Goal: Transaction & Acquisition: Purchase product/service

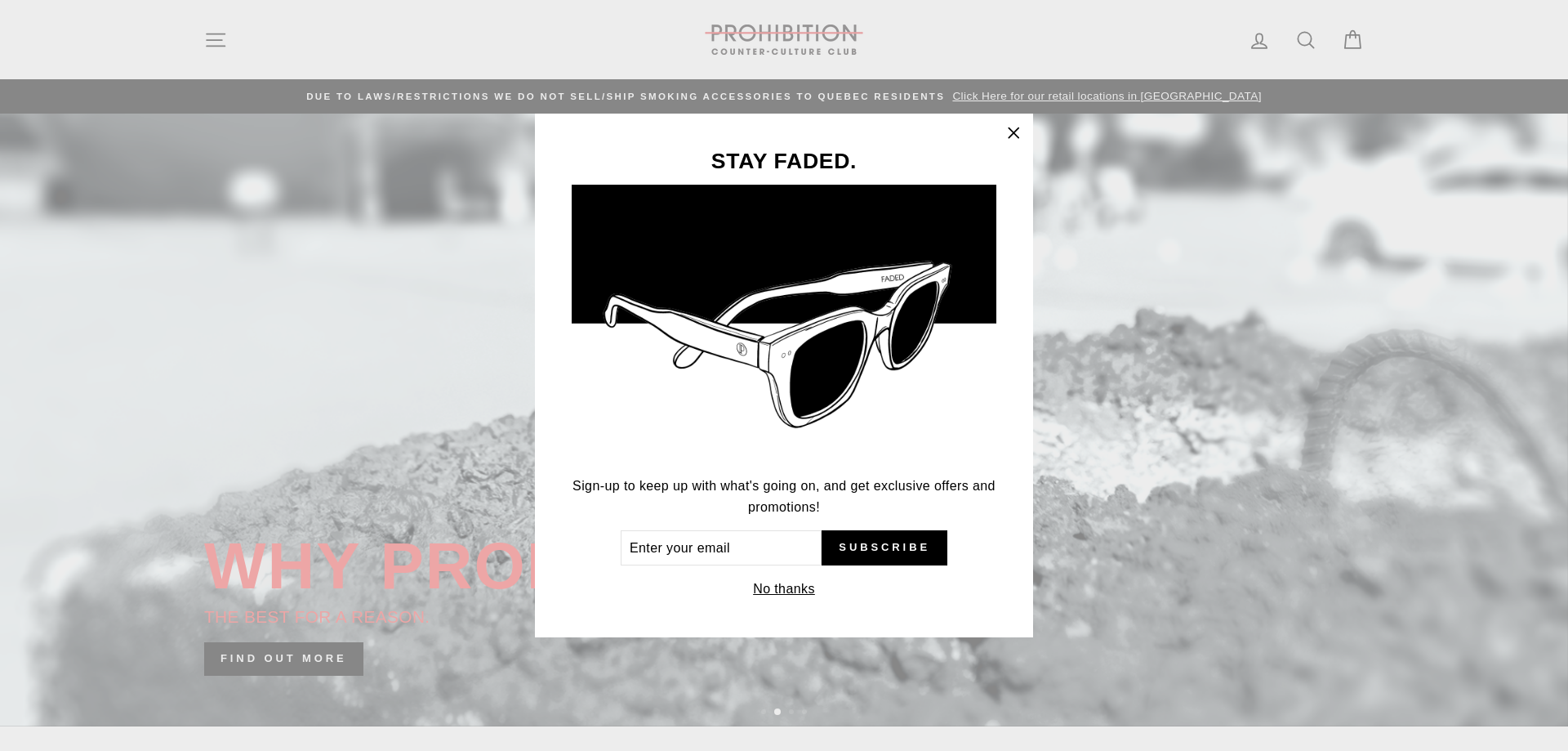
click at [1016, 136] on icon "button" at bounding box center [1013, 132] width 23 height 23
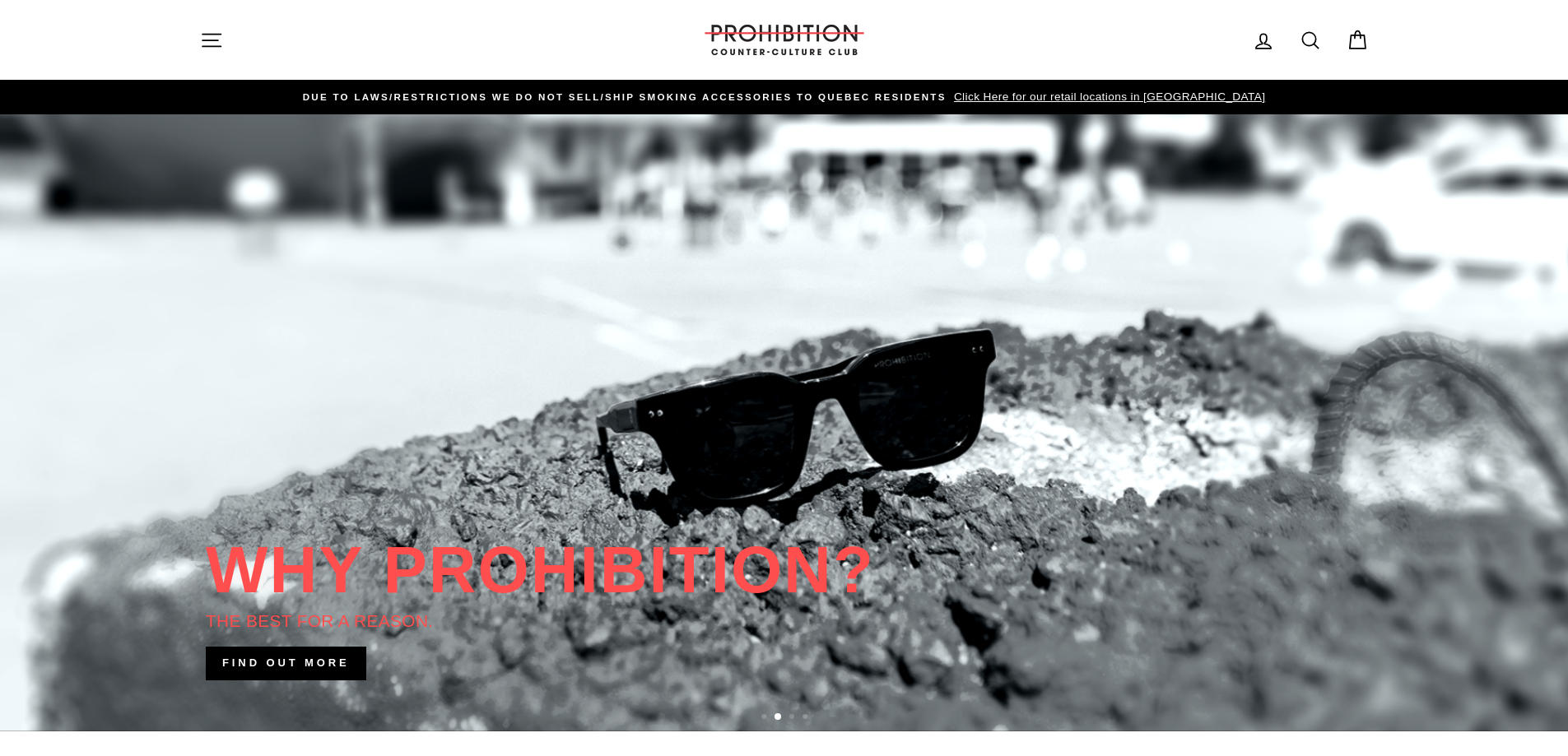
click at [1305, 41] on icon at bounding box center [1310, 39] width 23 height 23
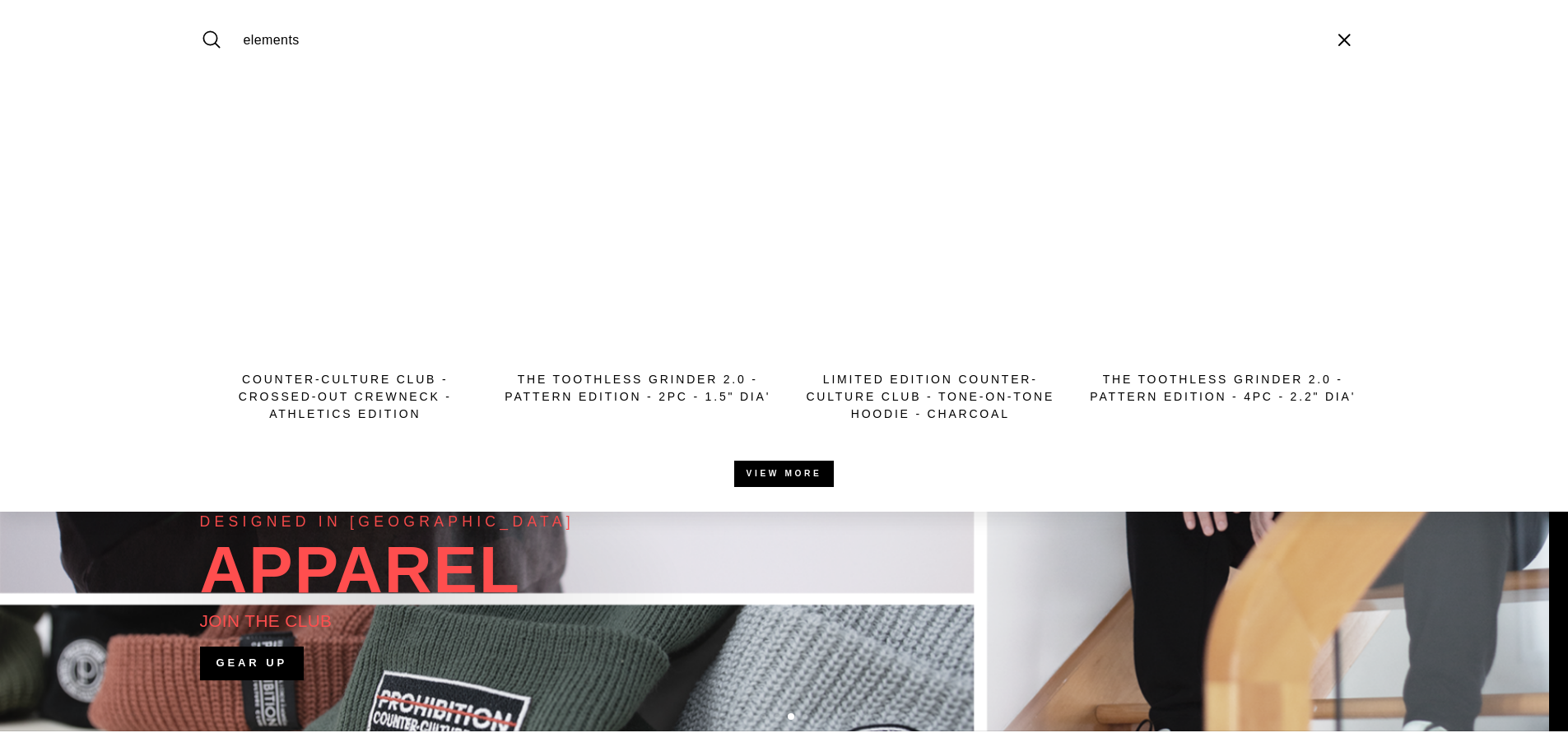
type input "elements"
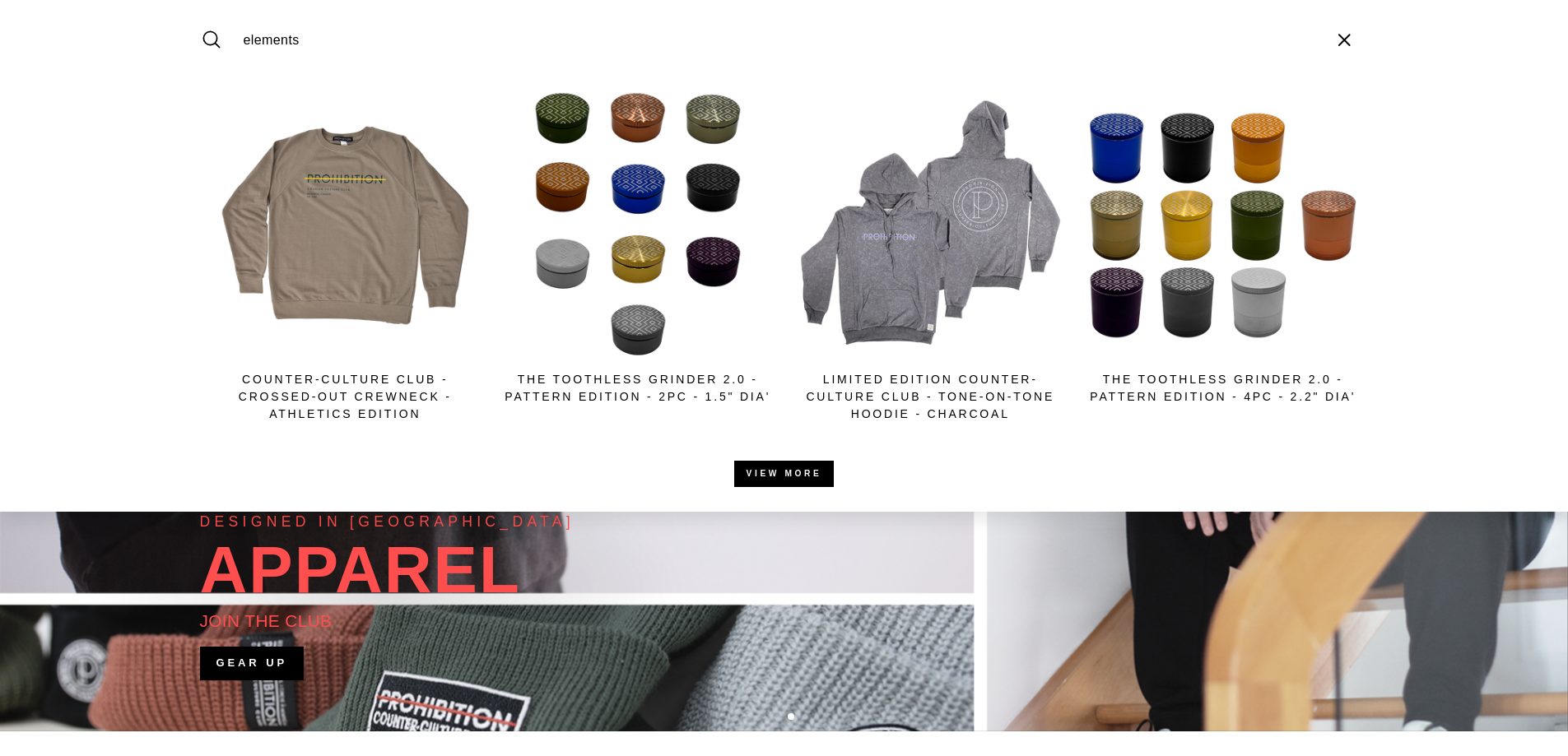
click at [200, 13] on button "Search" at bounding box center [218, 40] width 36 height 55
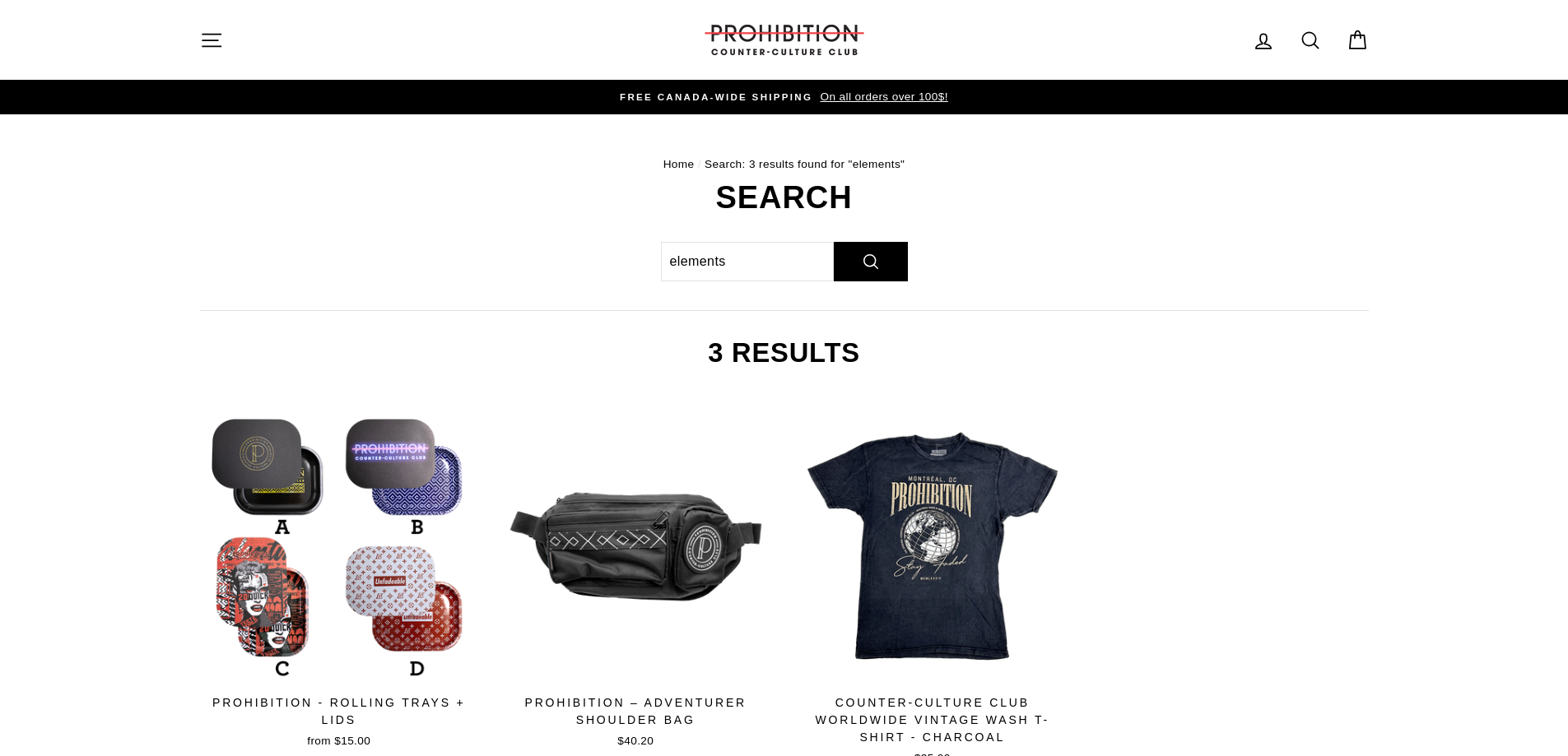
click at [201, 38] on icon "button" at bounding box center [211, 39] width 23 height 23
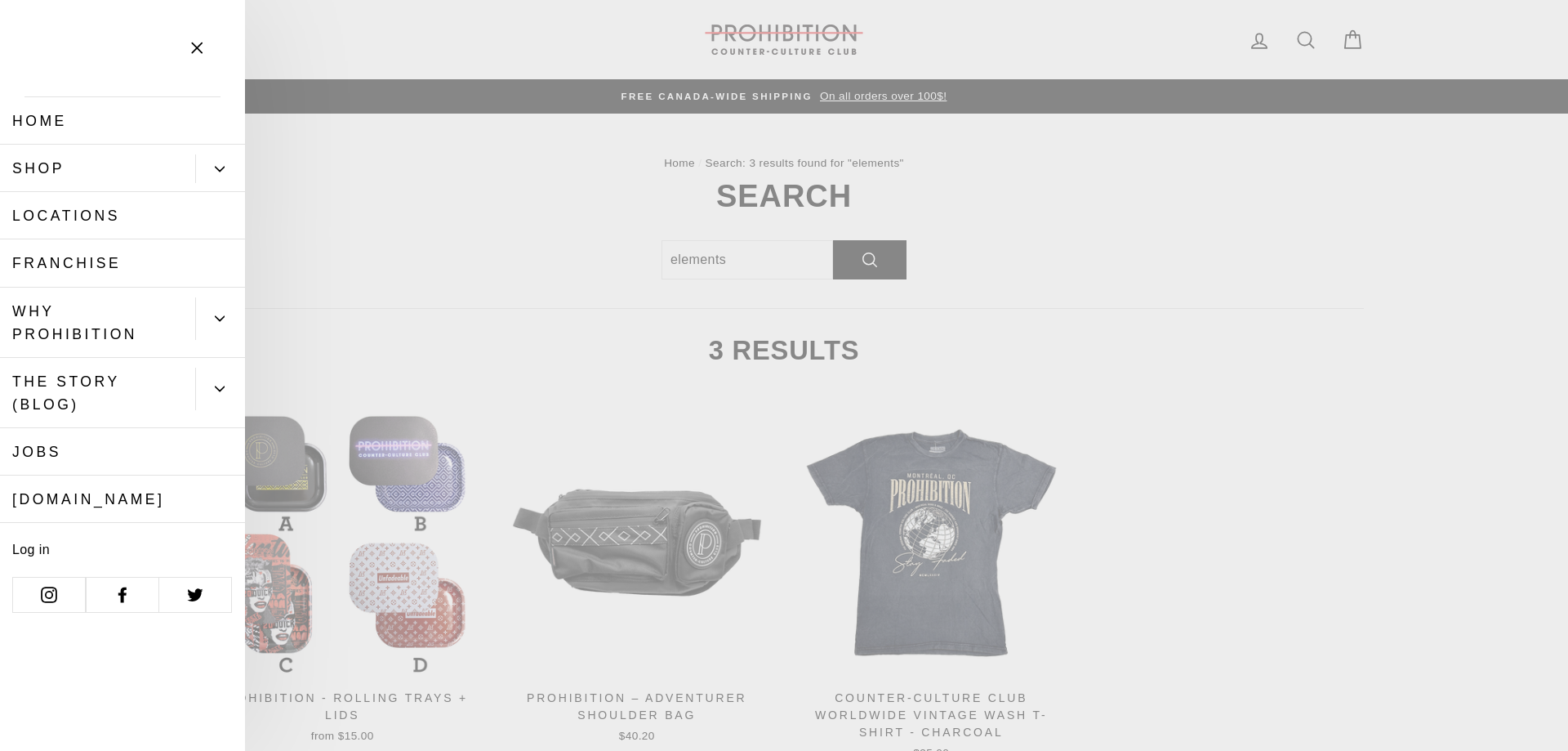
click at [224, 170] on icon "Primary" at bounding box center [219, 169] width 10 height 10
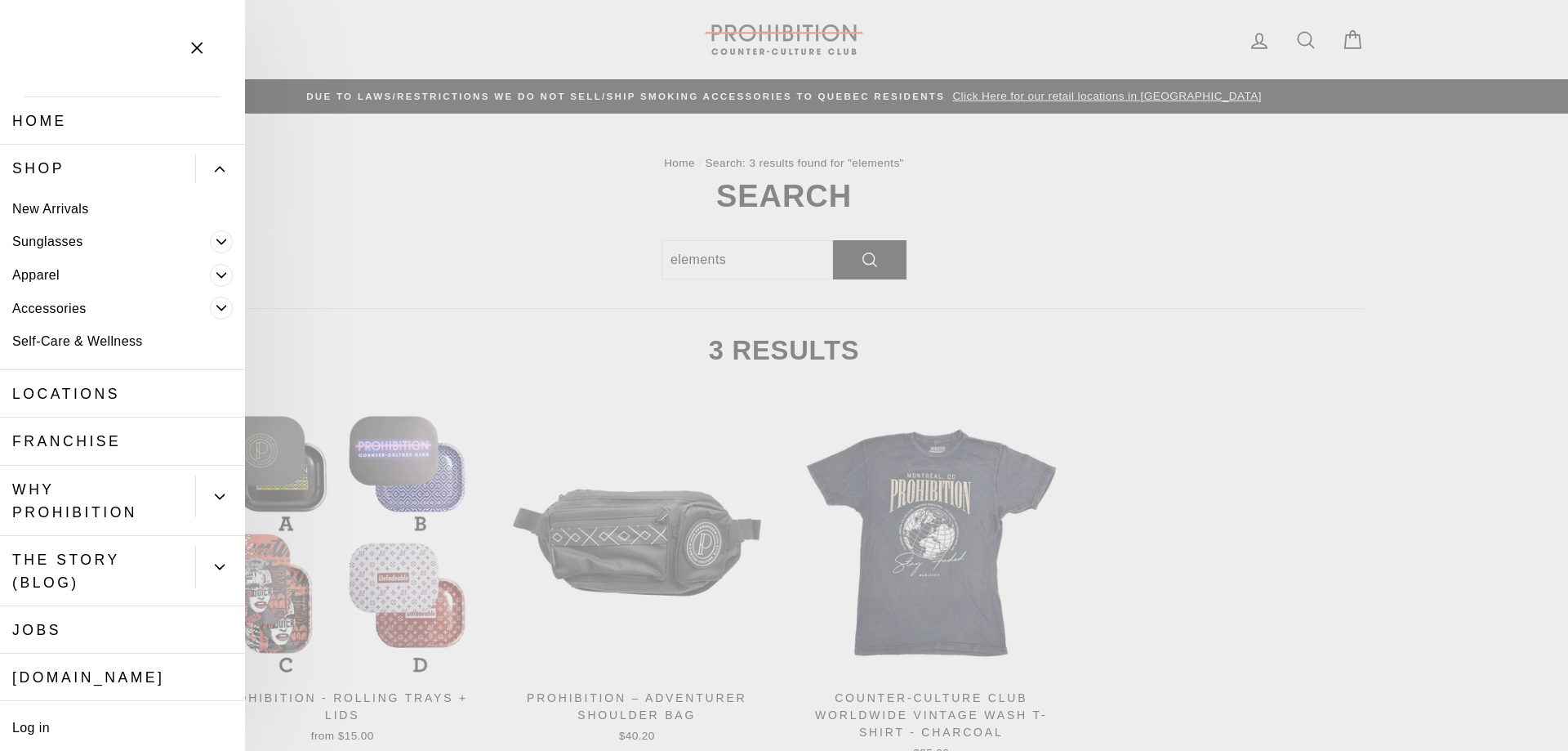
scroll to position [56, 0]
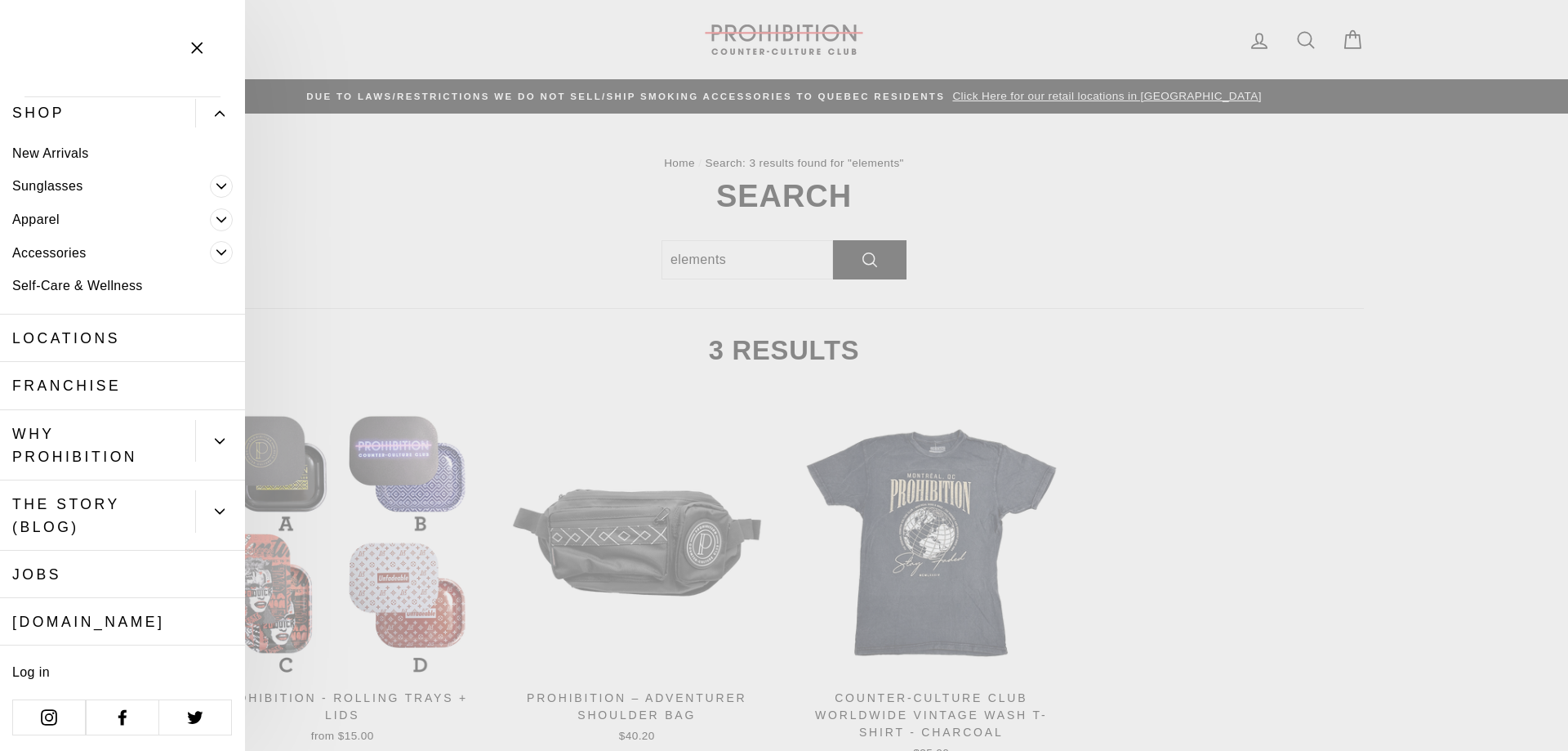
click at [46, 253] on link "Accessories" at bounding box center [105, 253] width 209 height 33
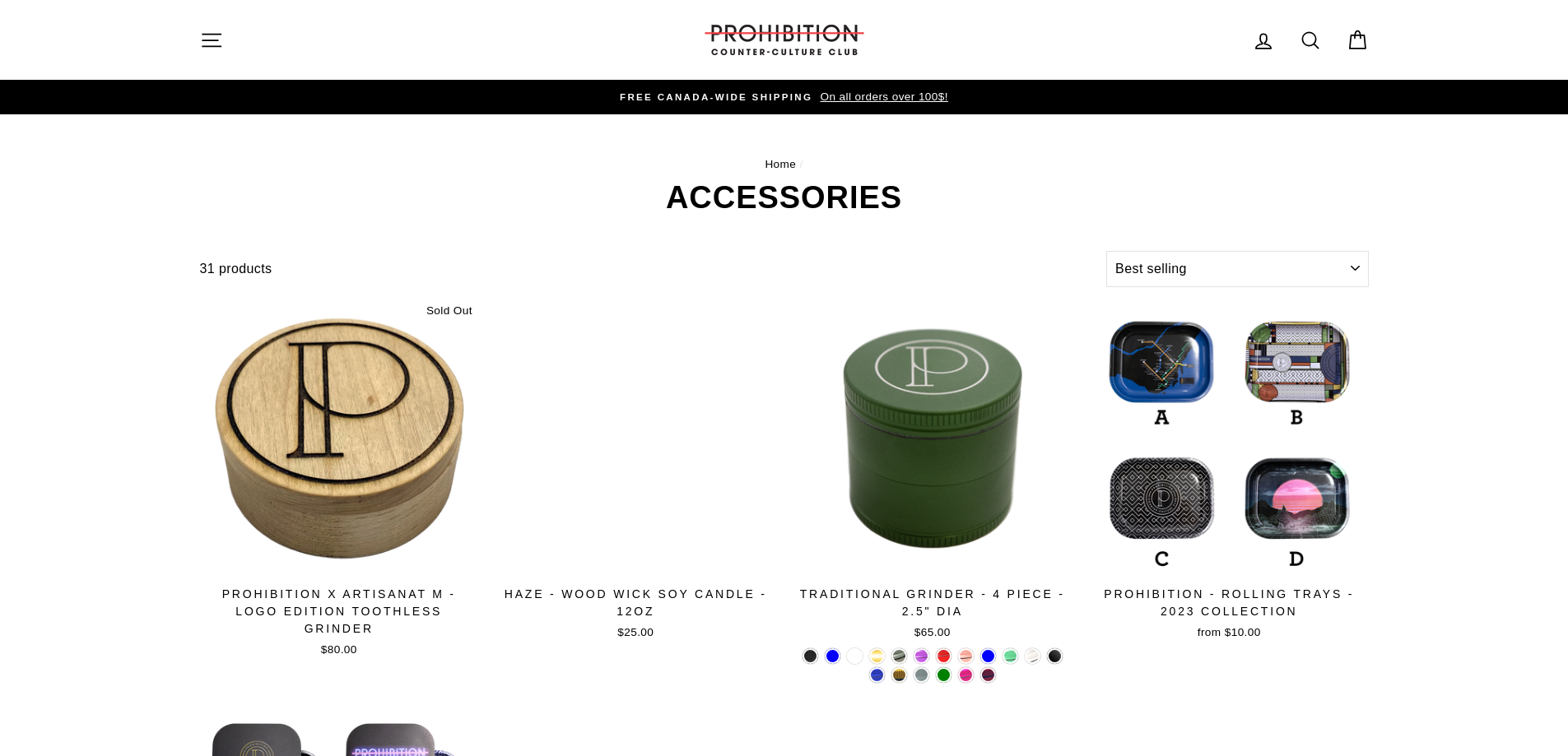
select select "best-selling"
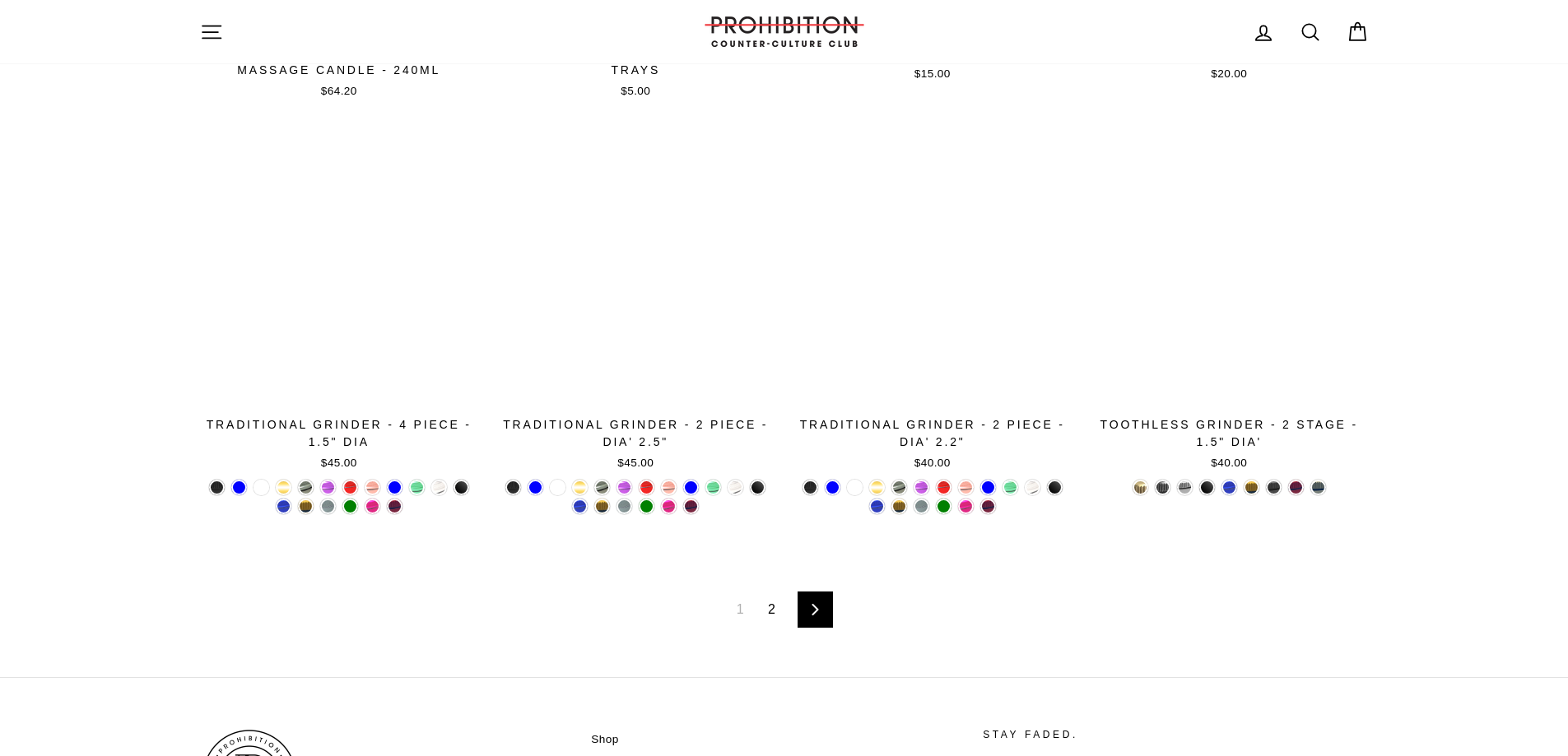
scroll to position [2550, 0]
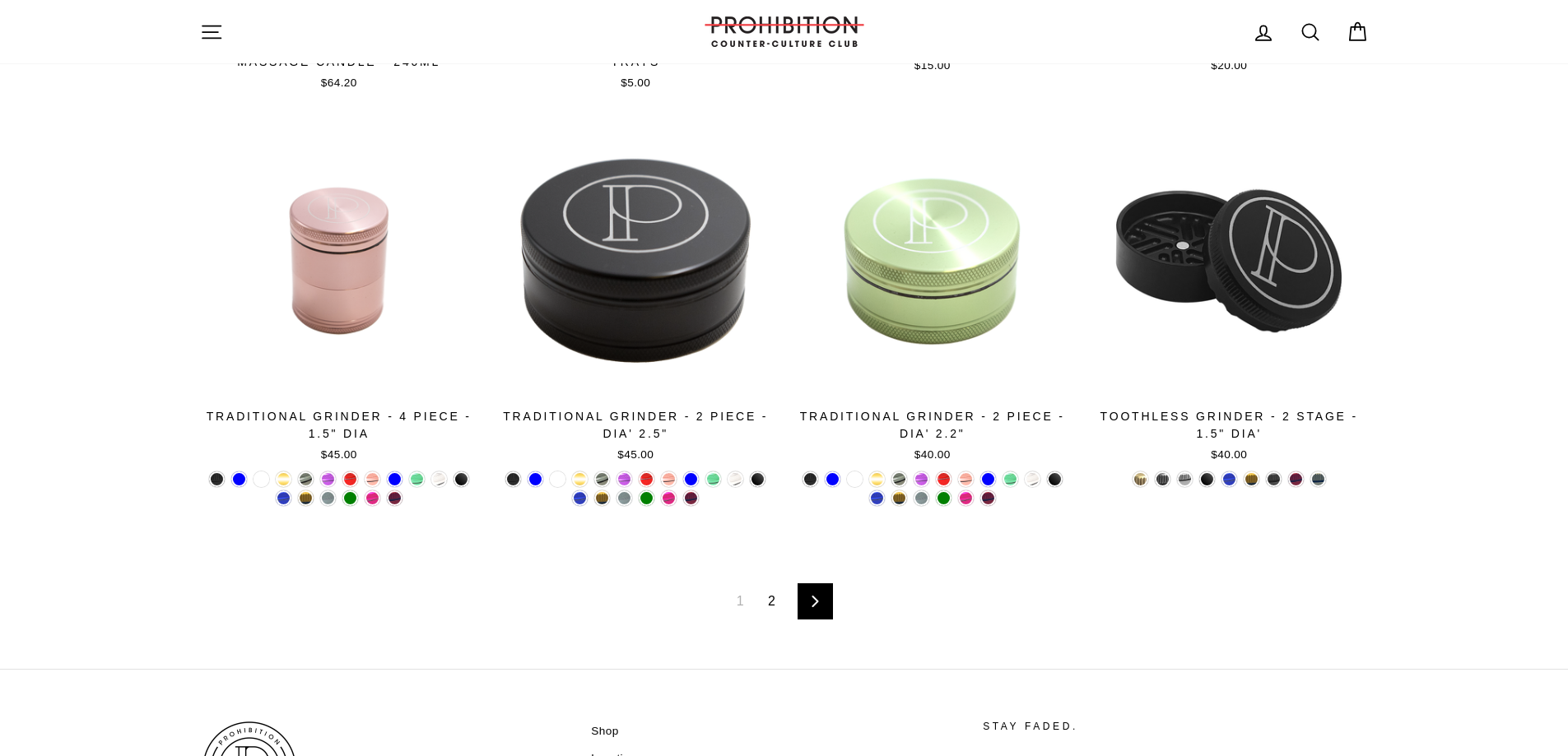
click at [768, 602] on link "2" at bounding box center [771, 601] width 28 height 27
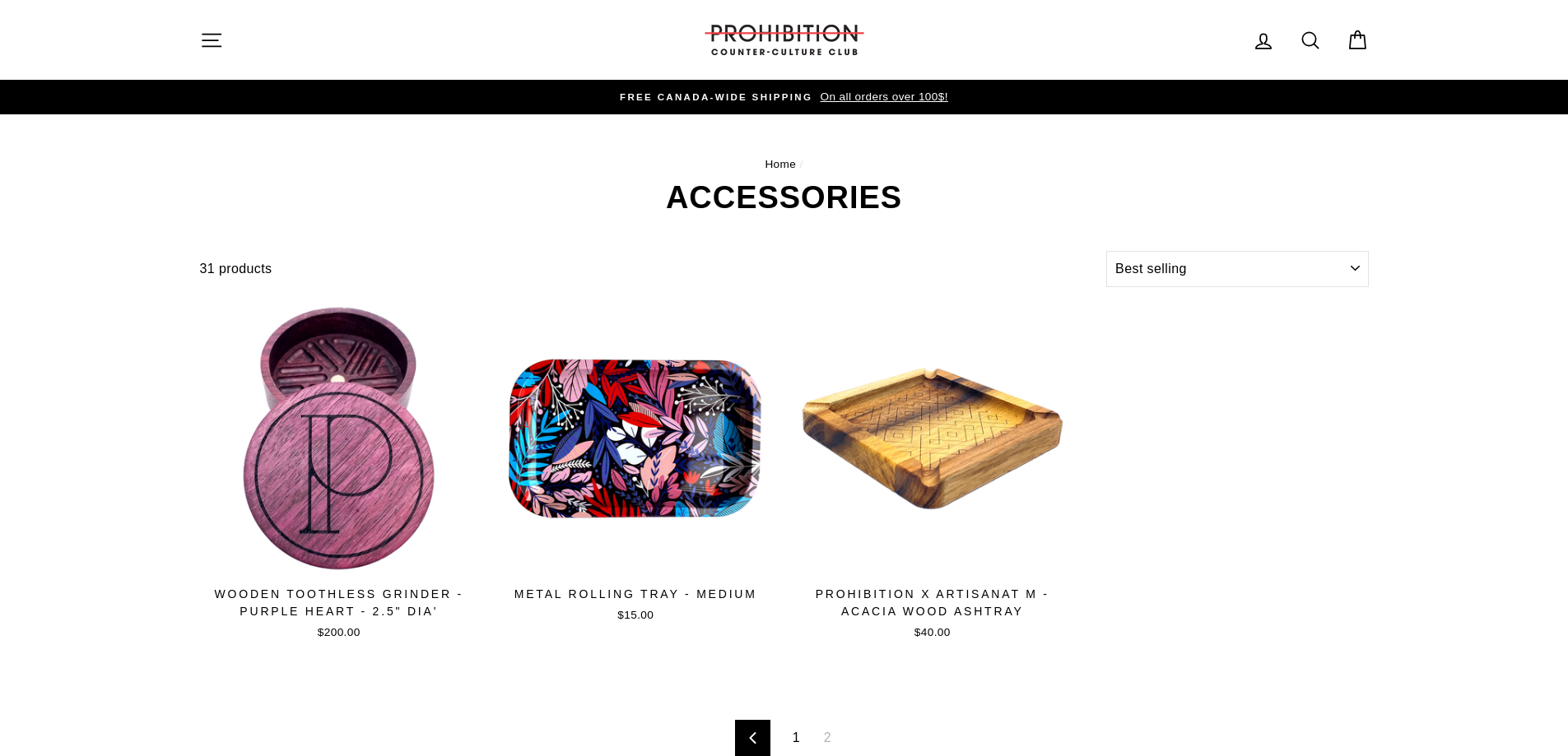
select select "best-selling"
